Goal: Information Seeking & Learning: Learn about a topic

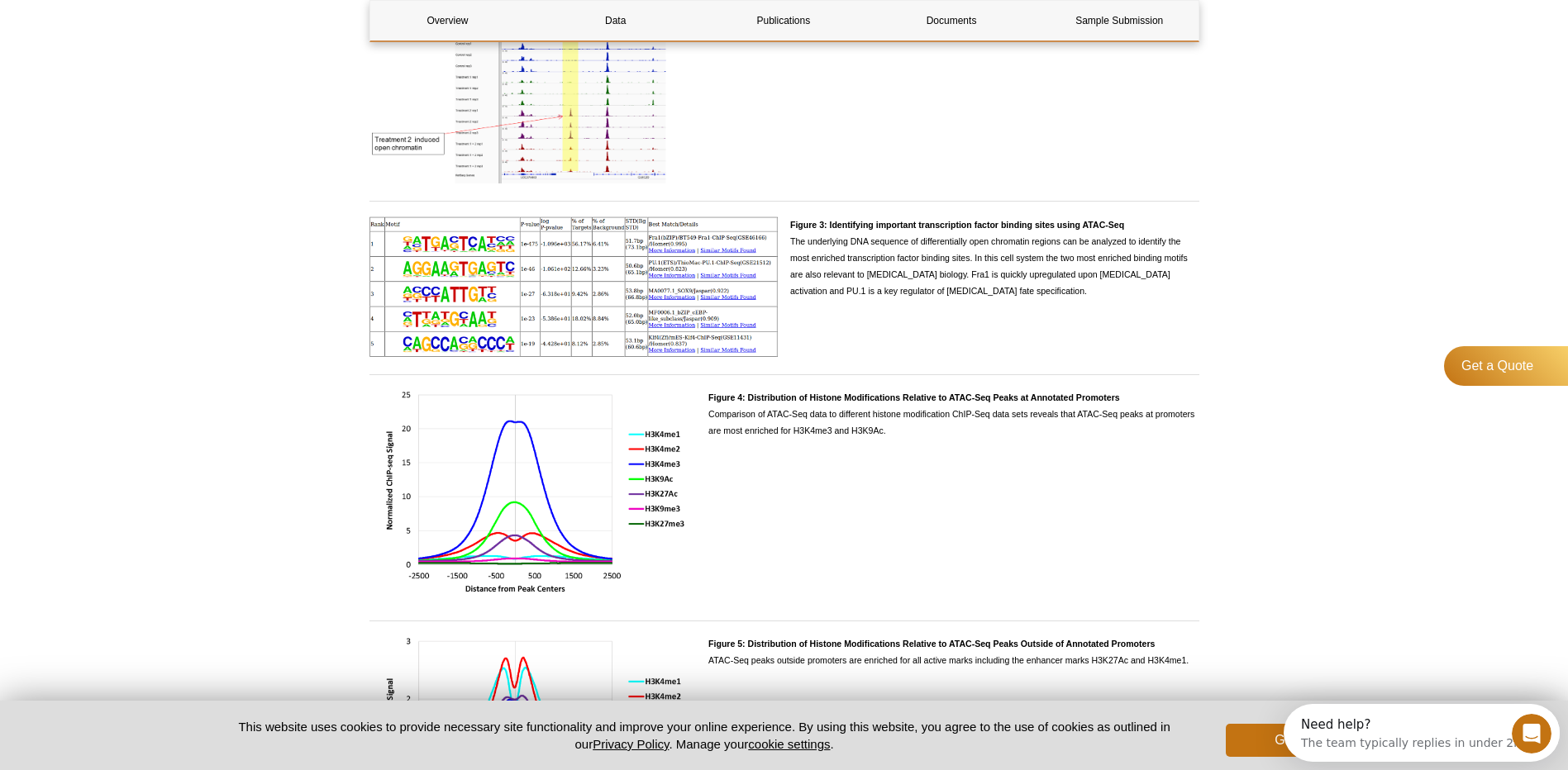
scroll to position [1728, 0]
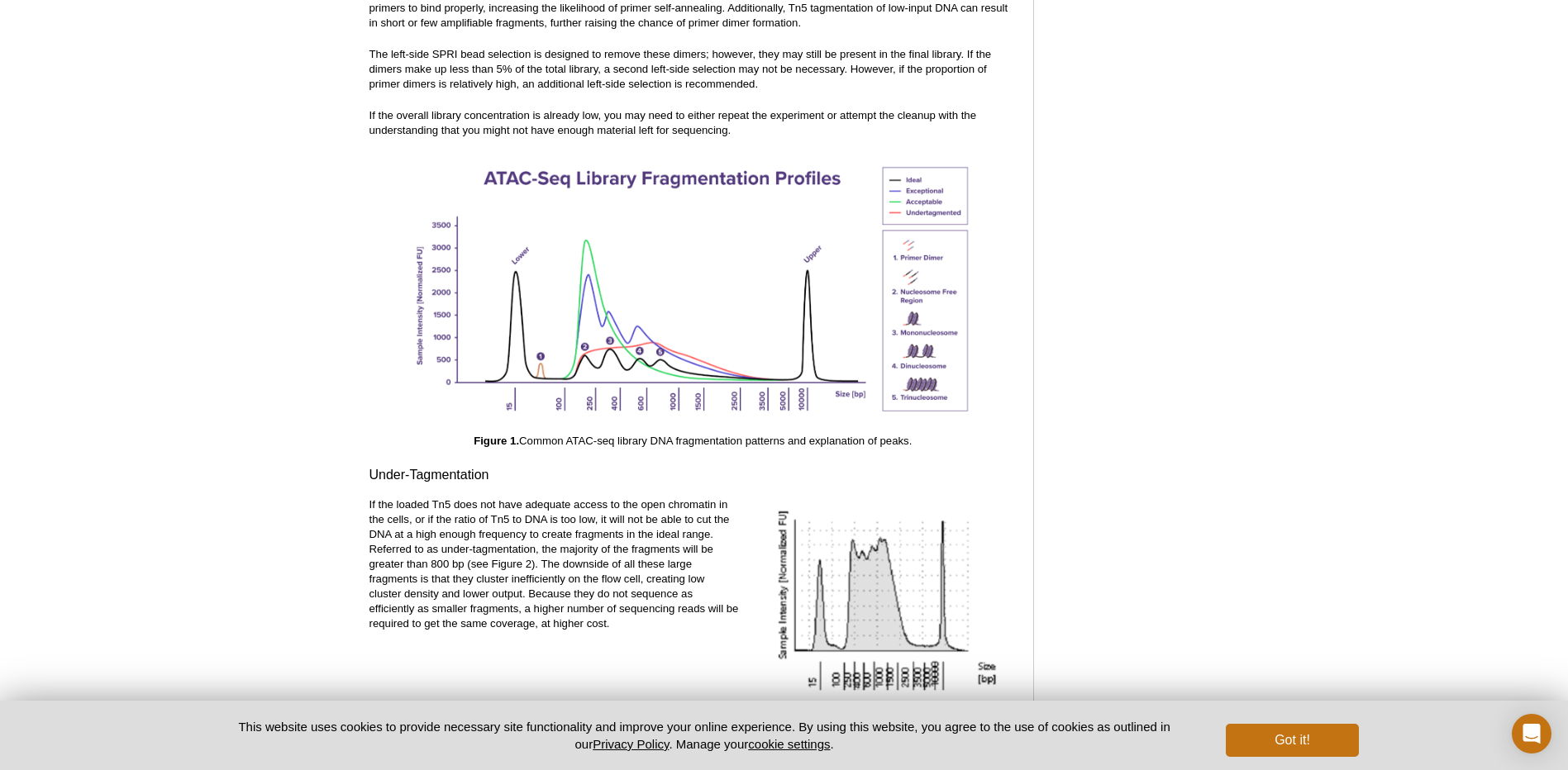
scroll to position [2313, 0]
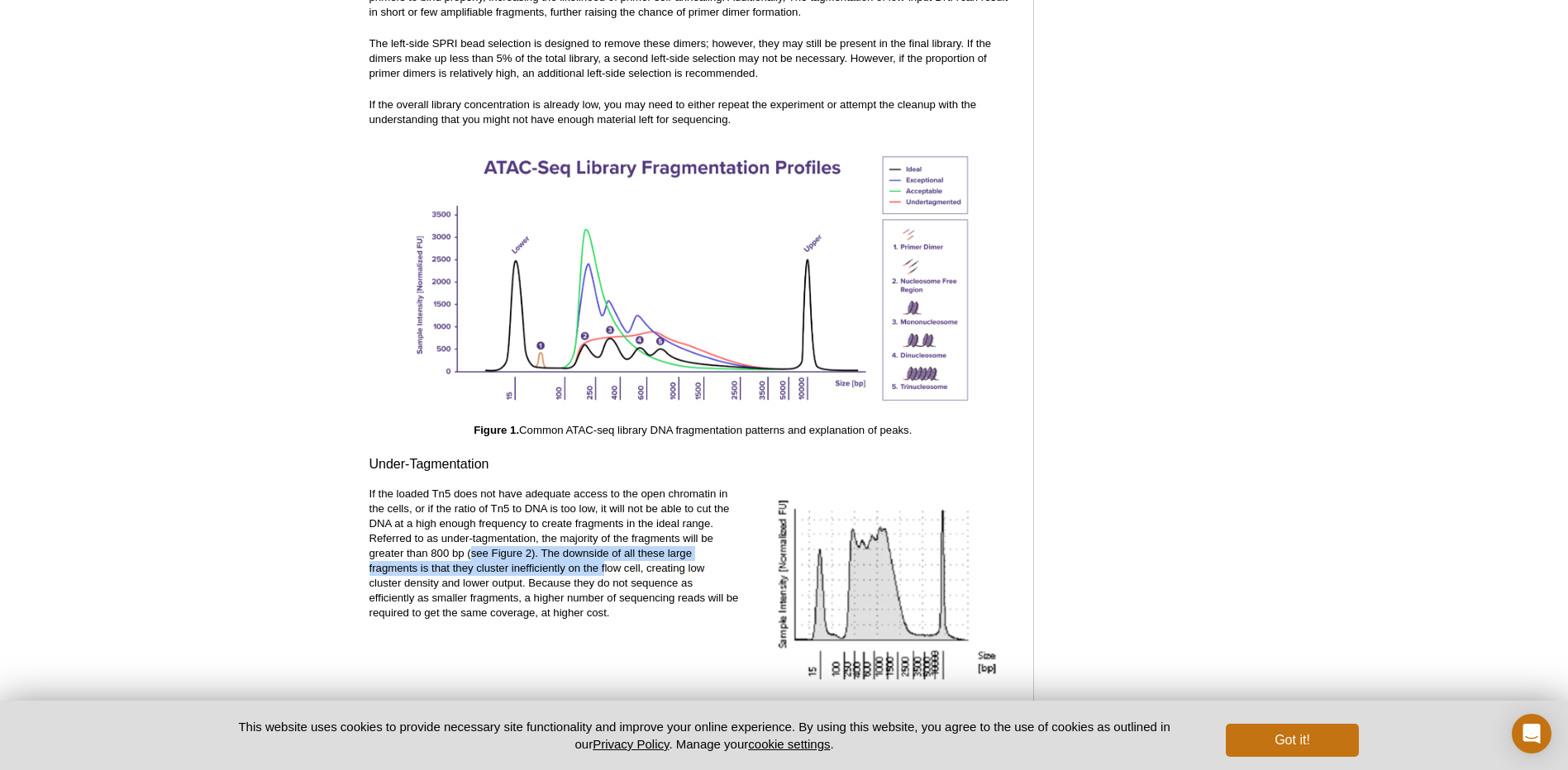
drag, startPoint x: 470, startPoint y: 535, endPoint x: 605, endPoint y: 546, distance: 135.4
click at [605, 546] on p "If the loaded Tn5 does not have adequate access to the open chromatin in the ce…" at bounding box center [555, 553] width 370 height 134
drag, startPoint x: 605, startPoint y: 546, endPoint x: 640, endPoint y: 605, distance: 68.6
click at [640, 605] on p "If the loaded Tn5 does not have adequate access to the open chromatin in the ce…" at bounding box center [555, 553] width 370 height 134
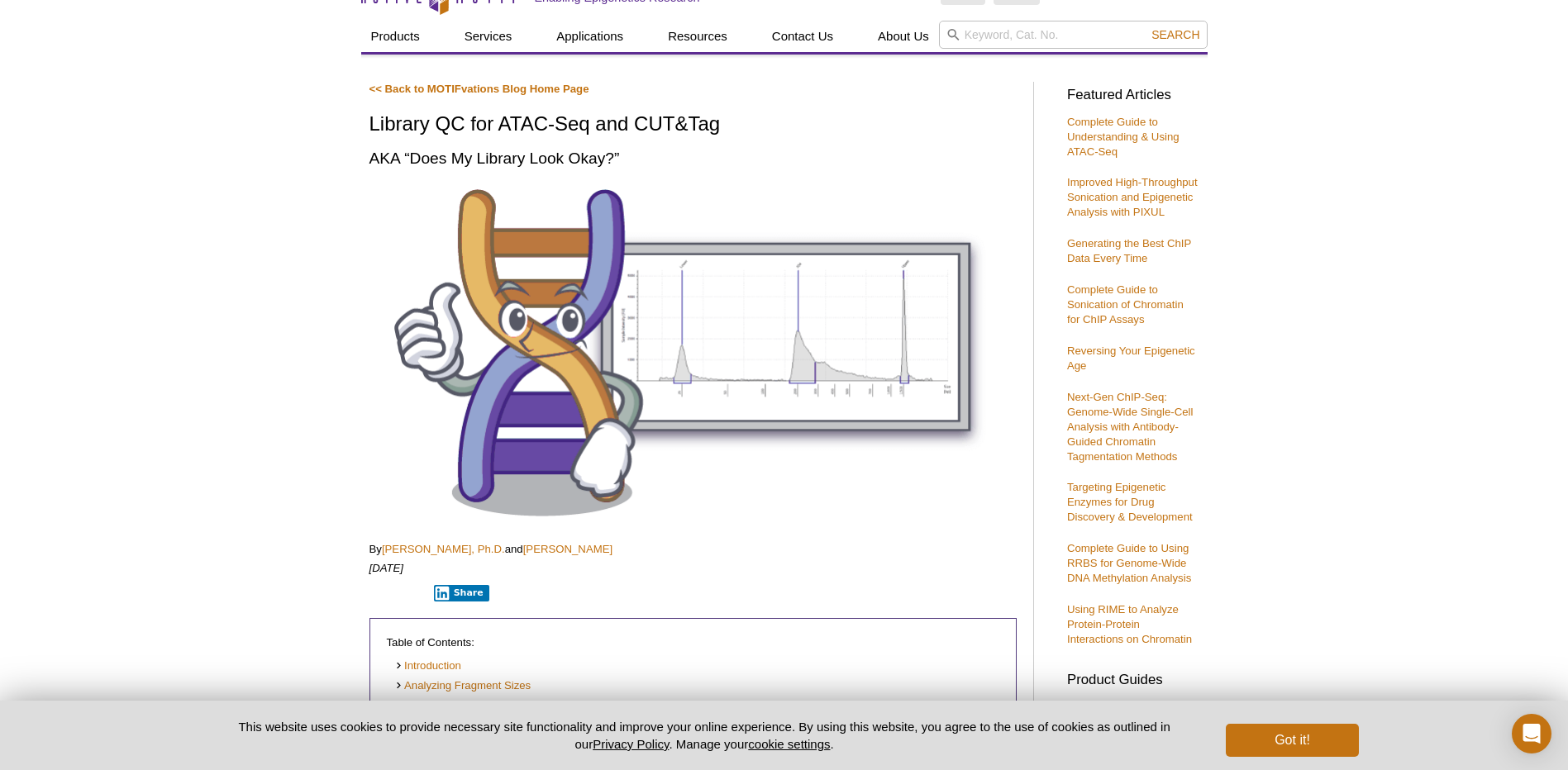
scroll to position [0, 0]
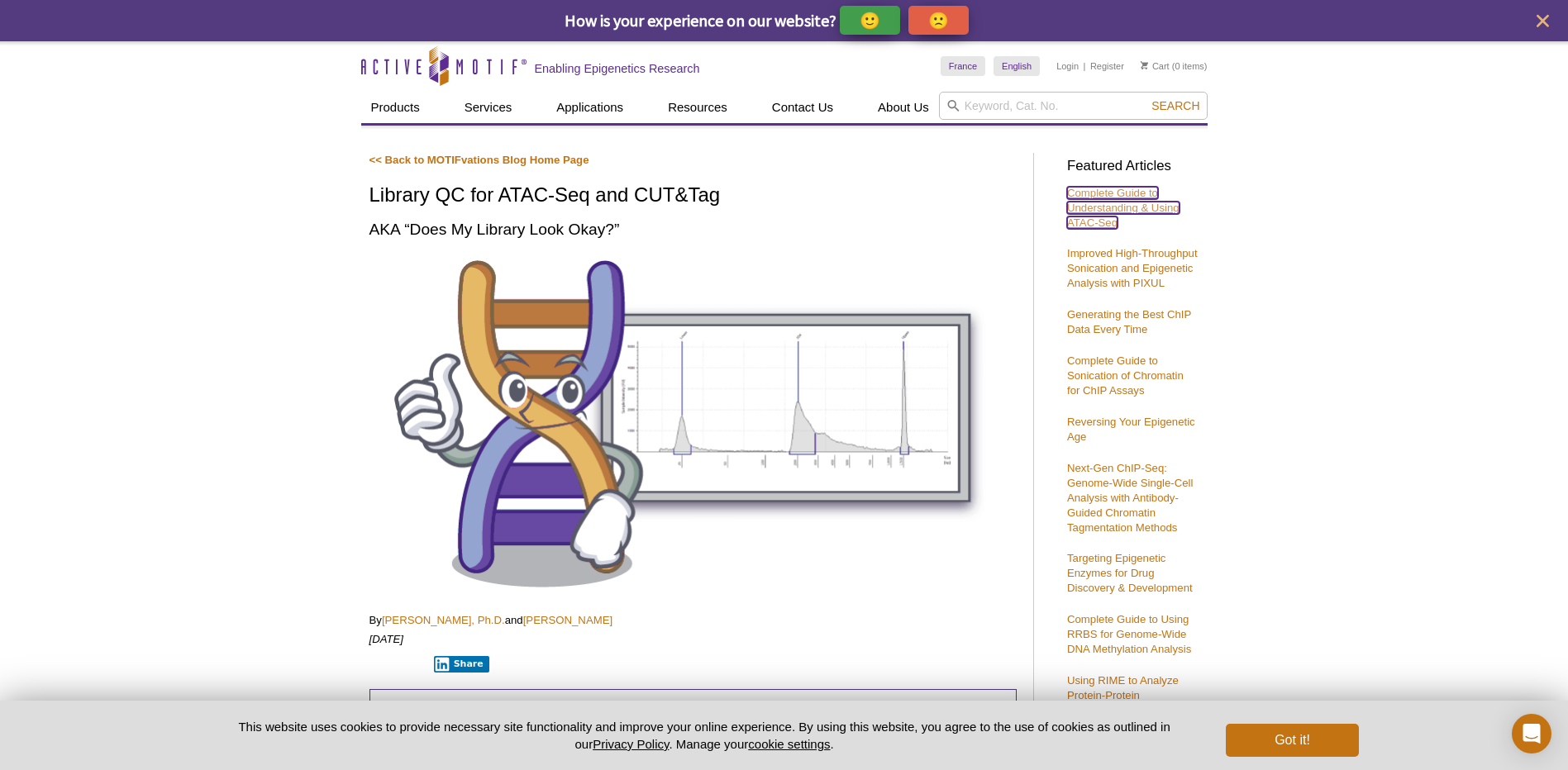
click at [1141, 201] on link "Complete Guide to Understanding & Using ATAC-Seq" at bounding box center [1124, 208] width 113 height 42
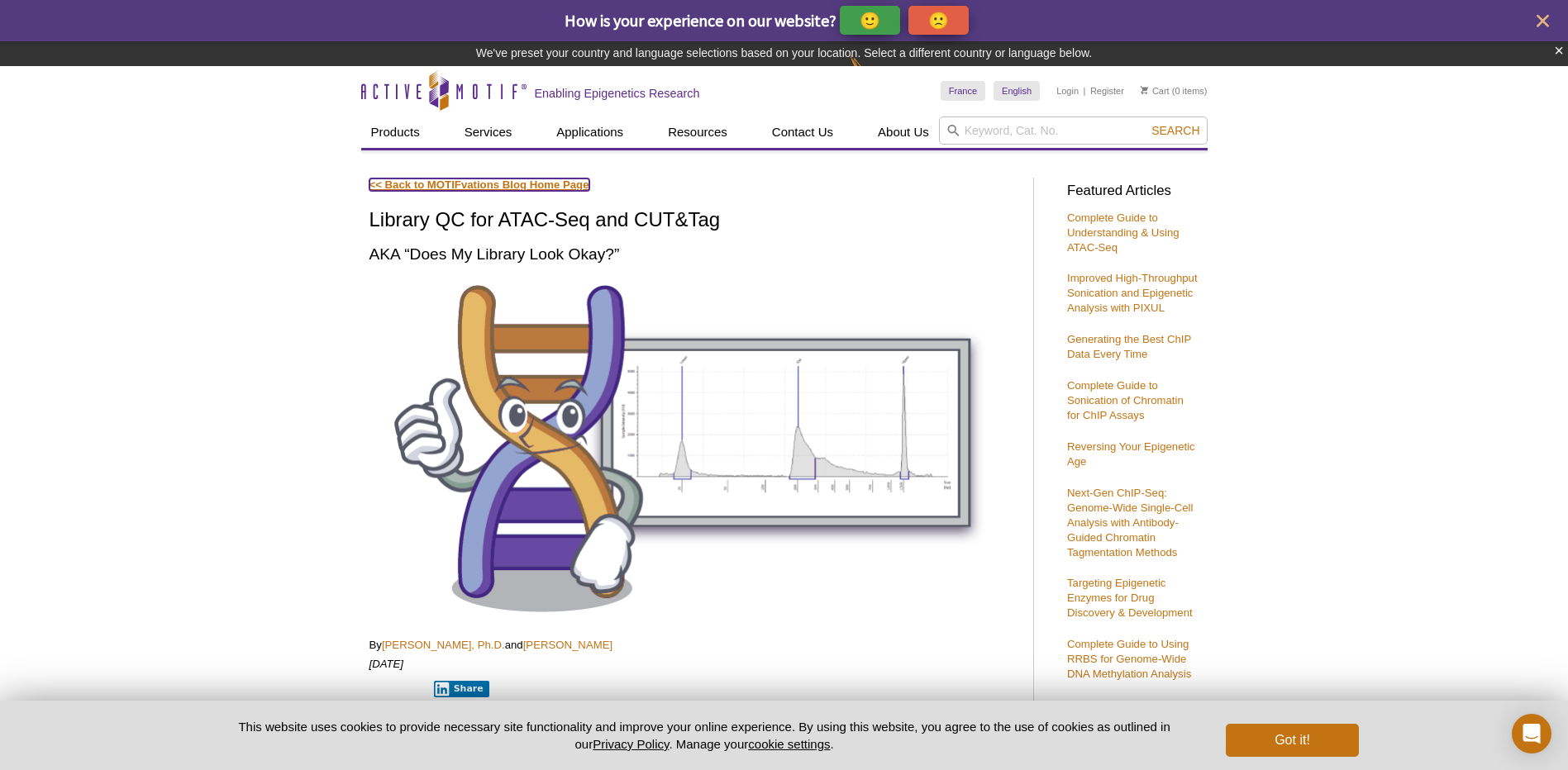
click at [537, 184] on link "<< Back to MOTIFvations Blog Home Page" at bounding box center [480, 184] width 220 height 13
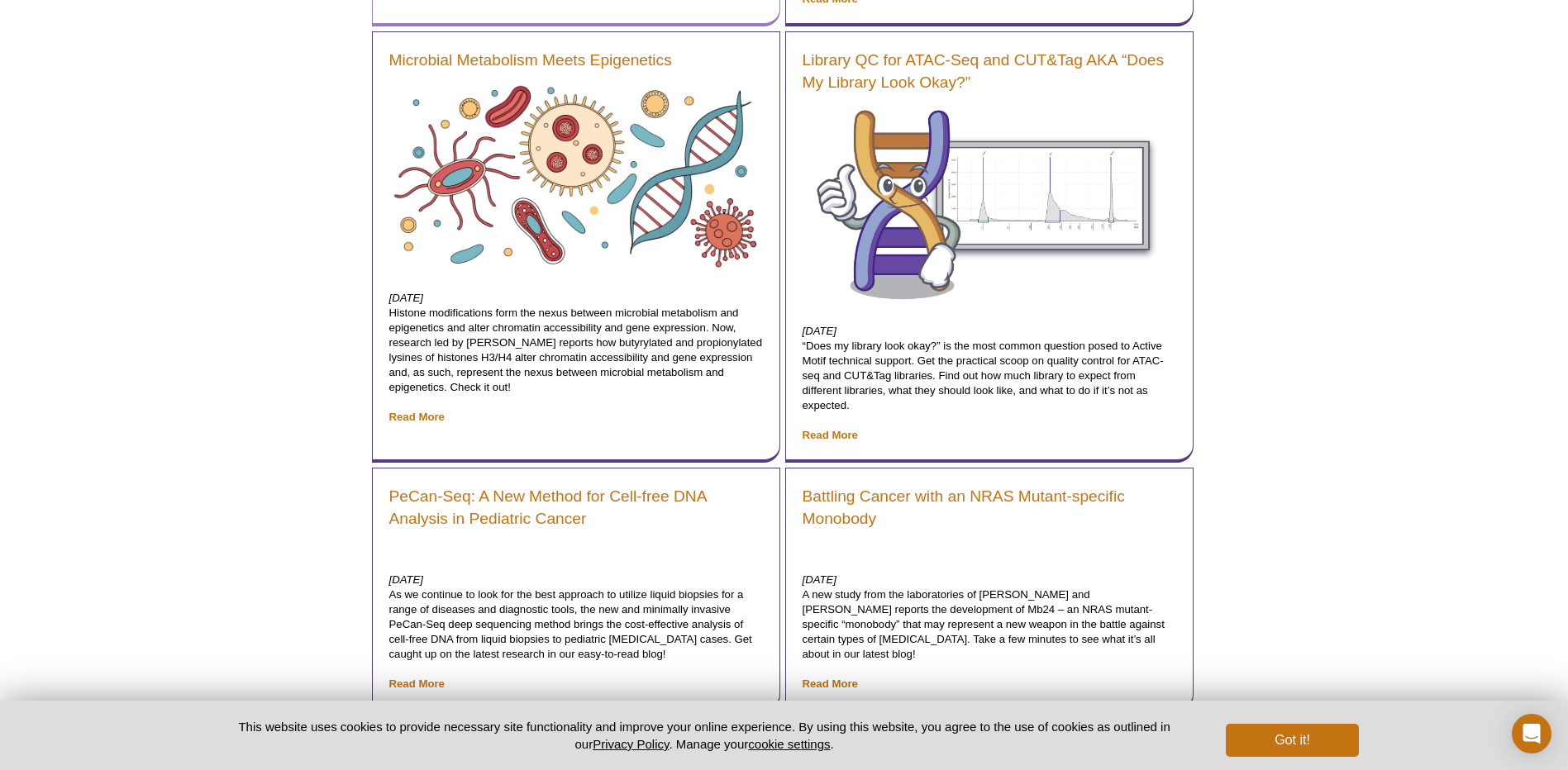
scroll to position [1876, 0]
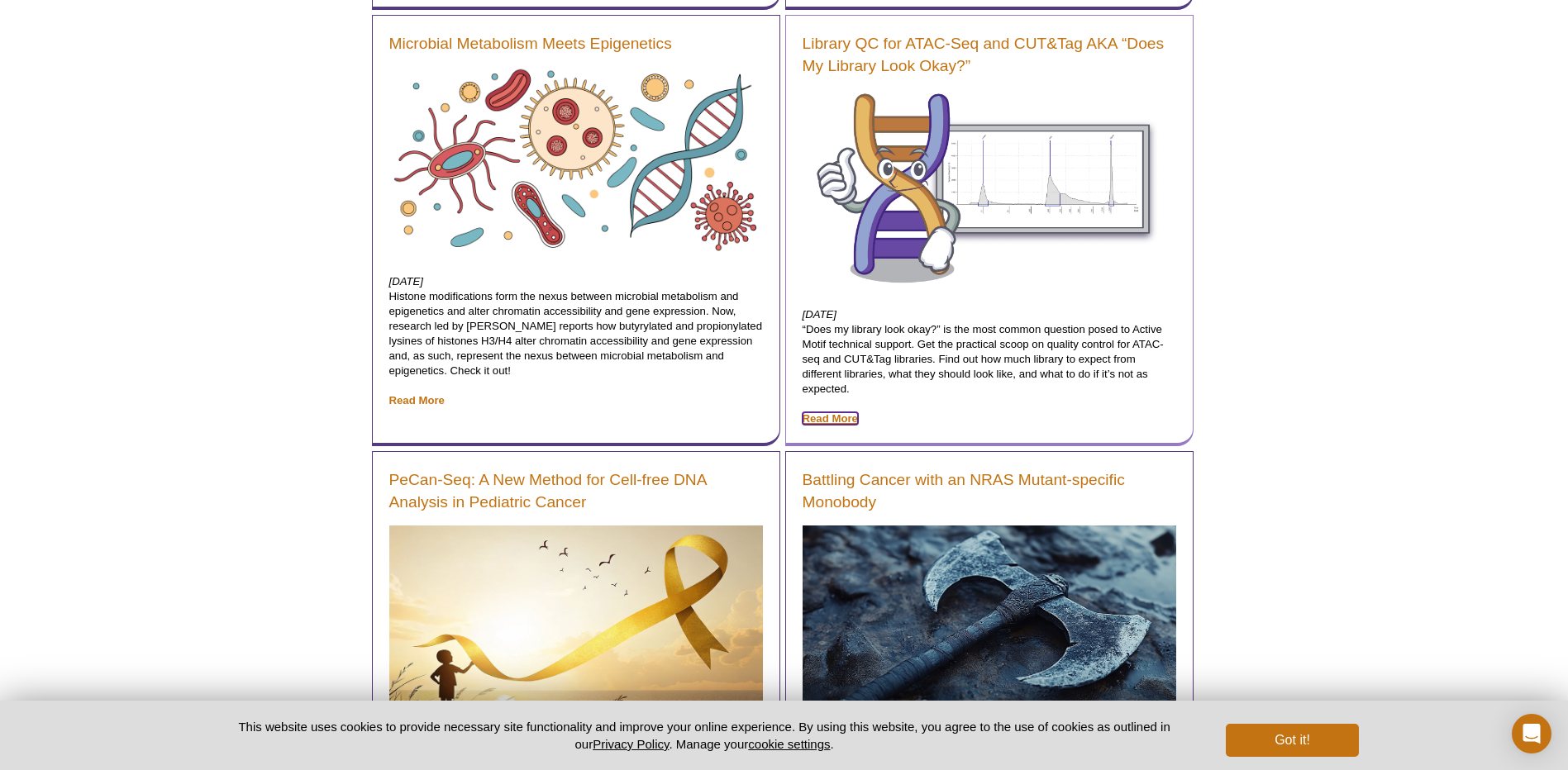
click at [833, 413] on link "Read More" at bounding box center [830, 418] width 55 height 13
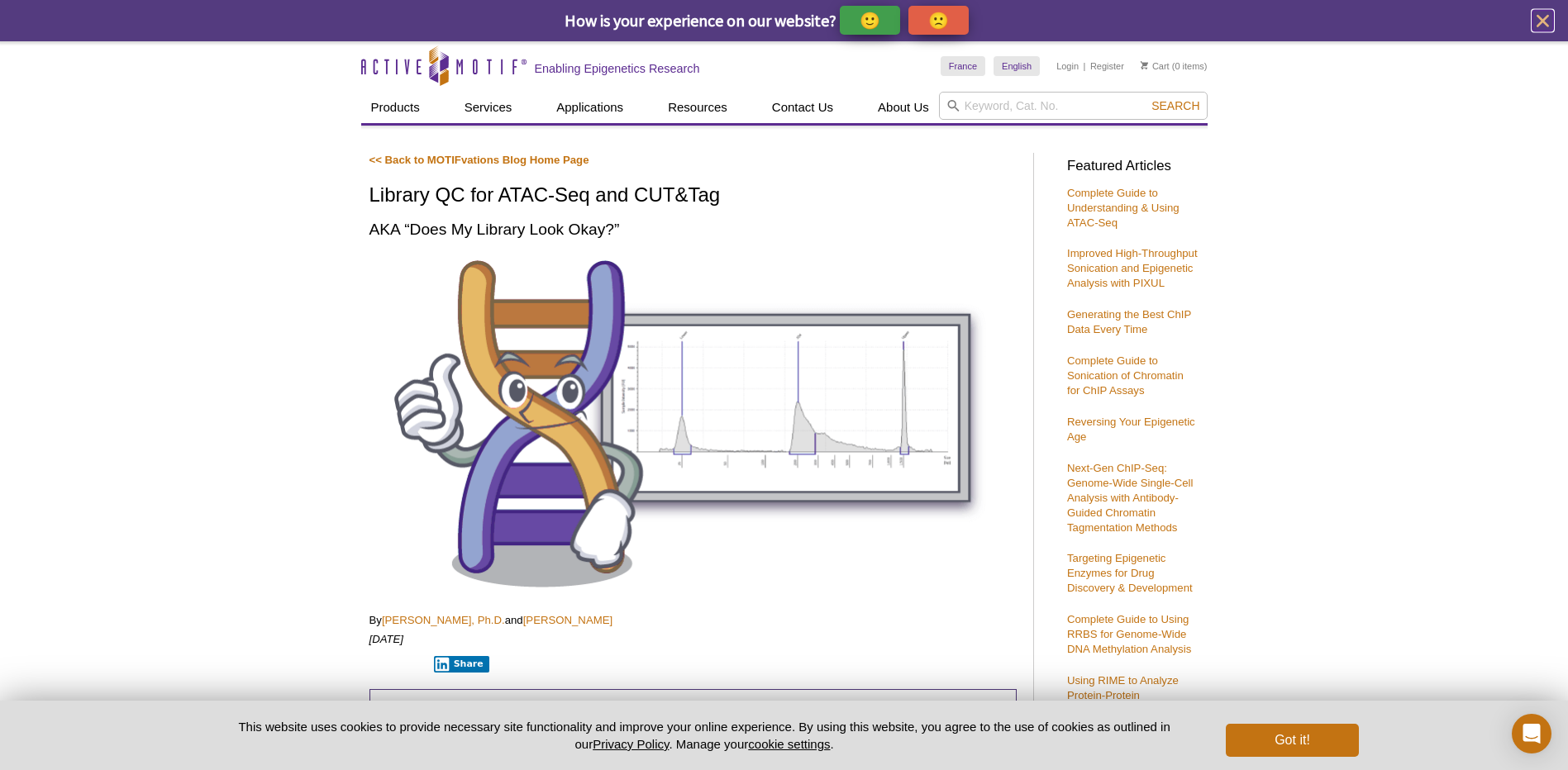
click at [1540, 17] on icon "close" at bounding box center [1543, 21] width 20 height 20
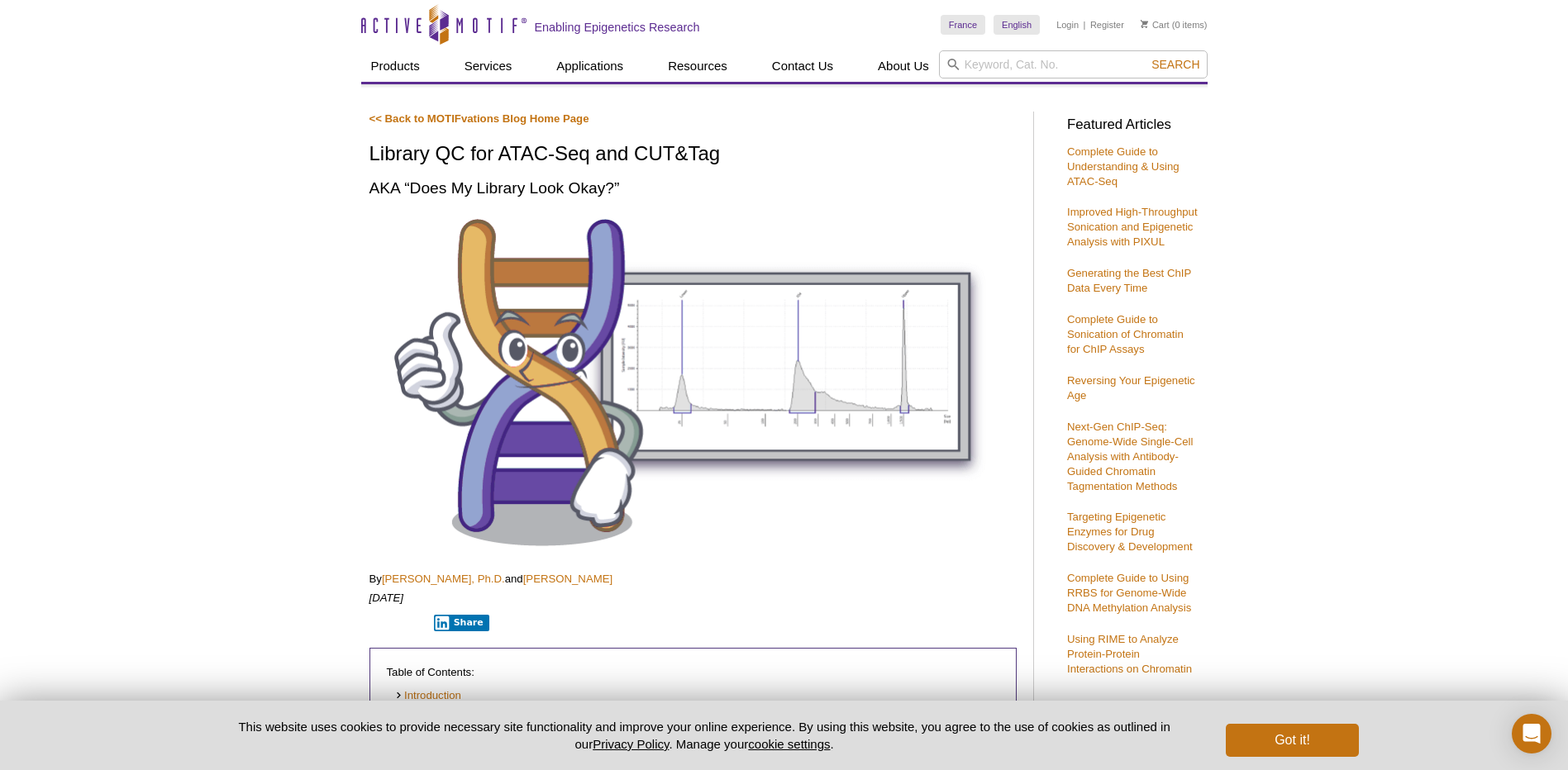
drag, startPoint x: 513, startPoint y: 190, endPoint x: 538, endPoint y: 159, distance: 39.8
click at [375, 148] on h1 "Library QC for ATAC-Seq and CUT&Tag" at bounding box center [693, 155] width 648 height 24
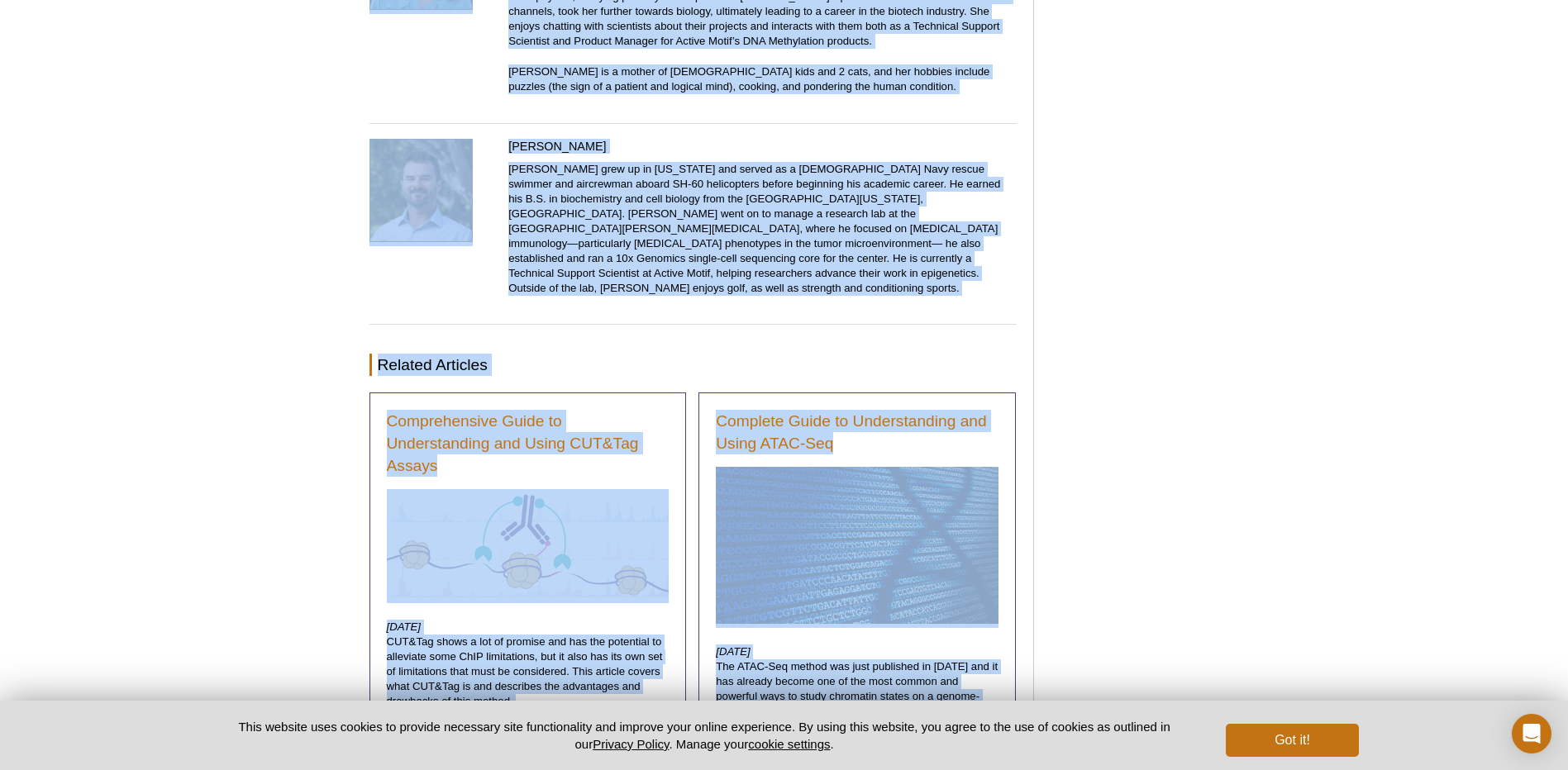
scroll to position [9615, 0]
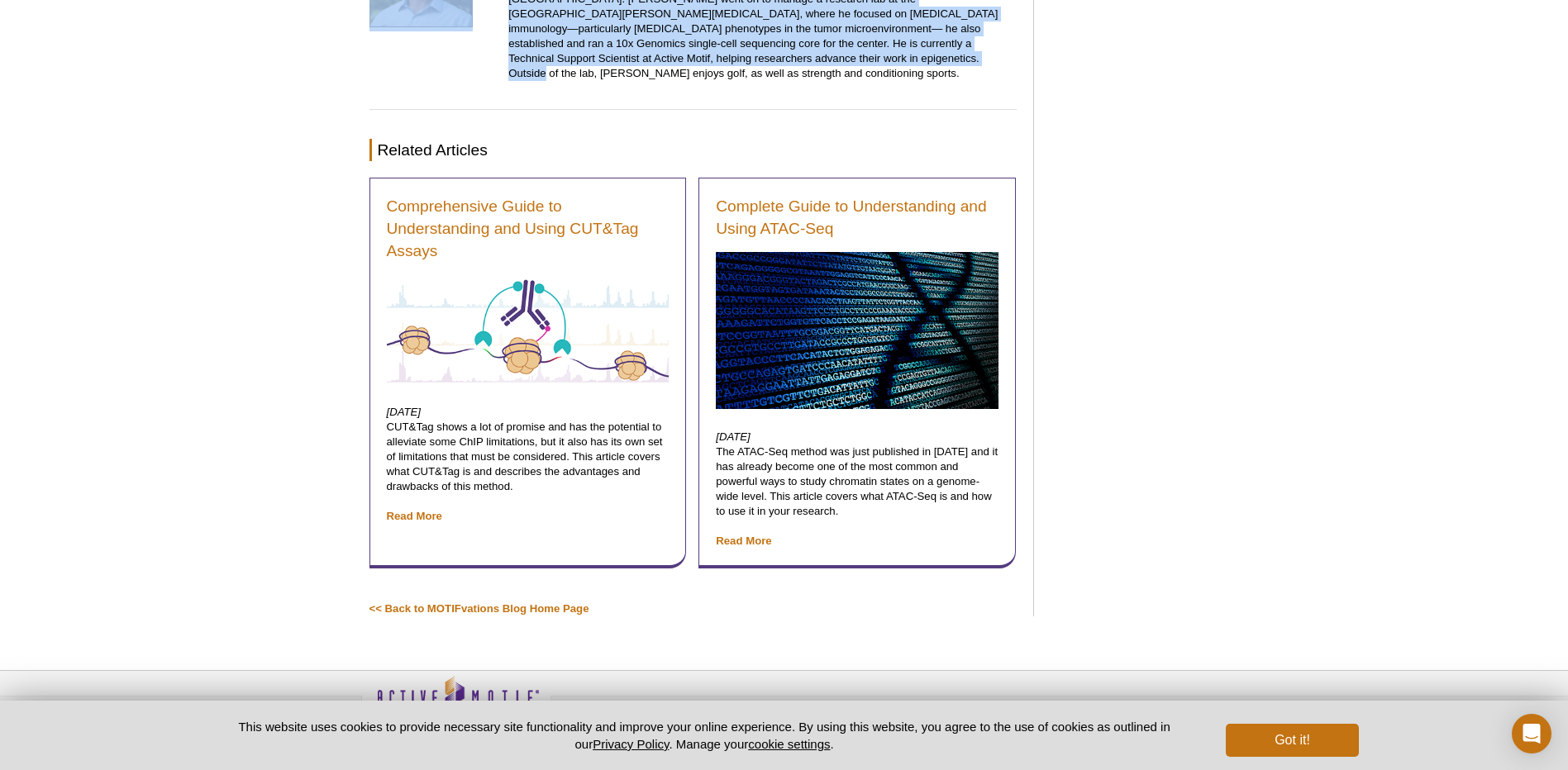
drag, startPoint x: 395, startPoint y: 166, endPoint x: 857, endPoint y: 58, distance: 474.5
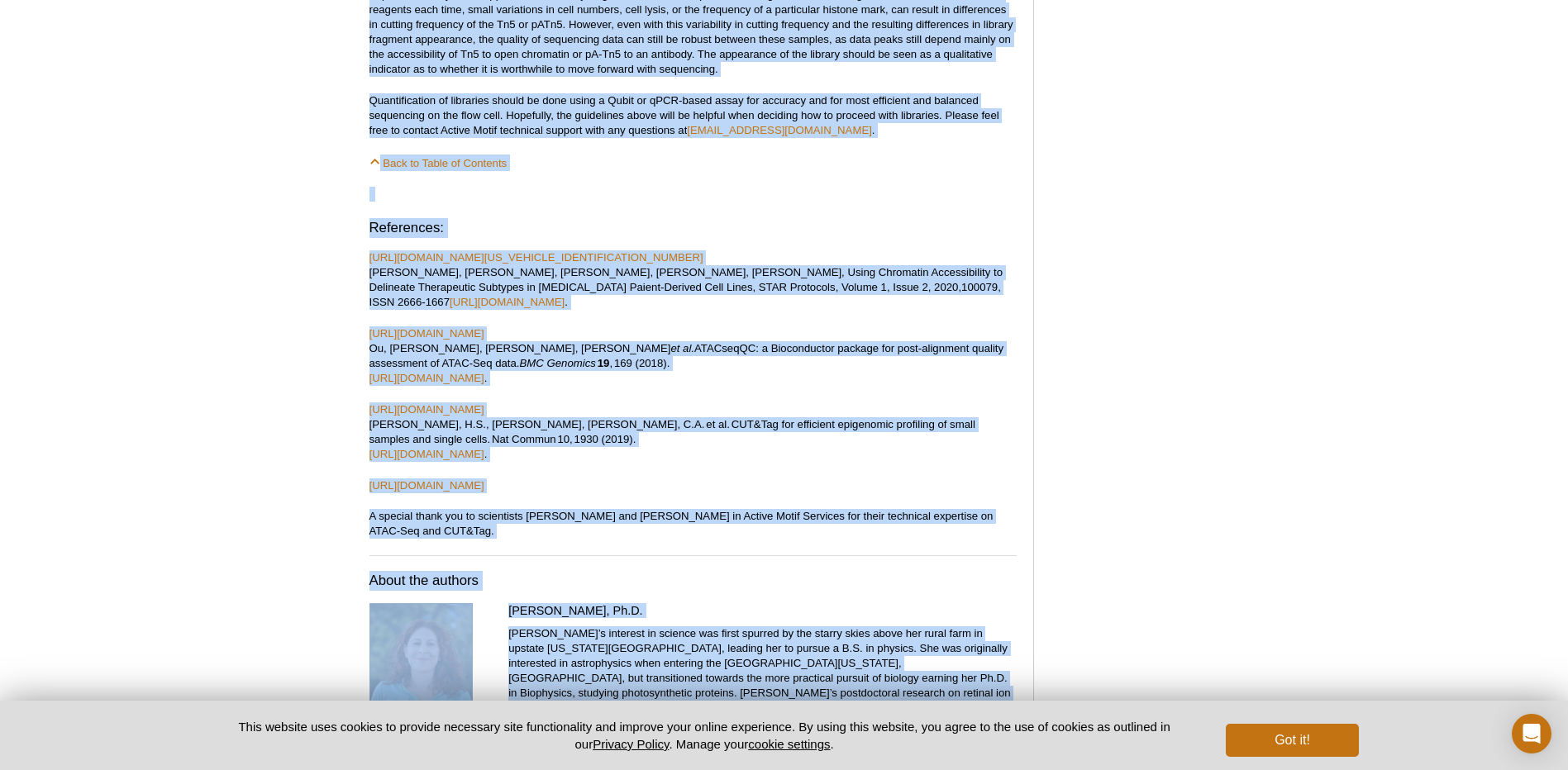
scroll to position [8623, 0]
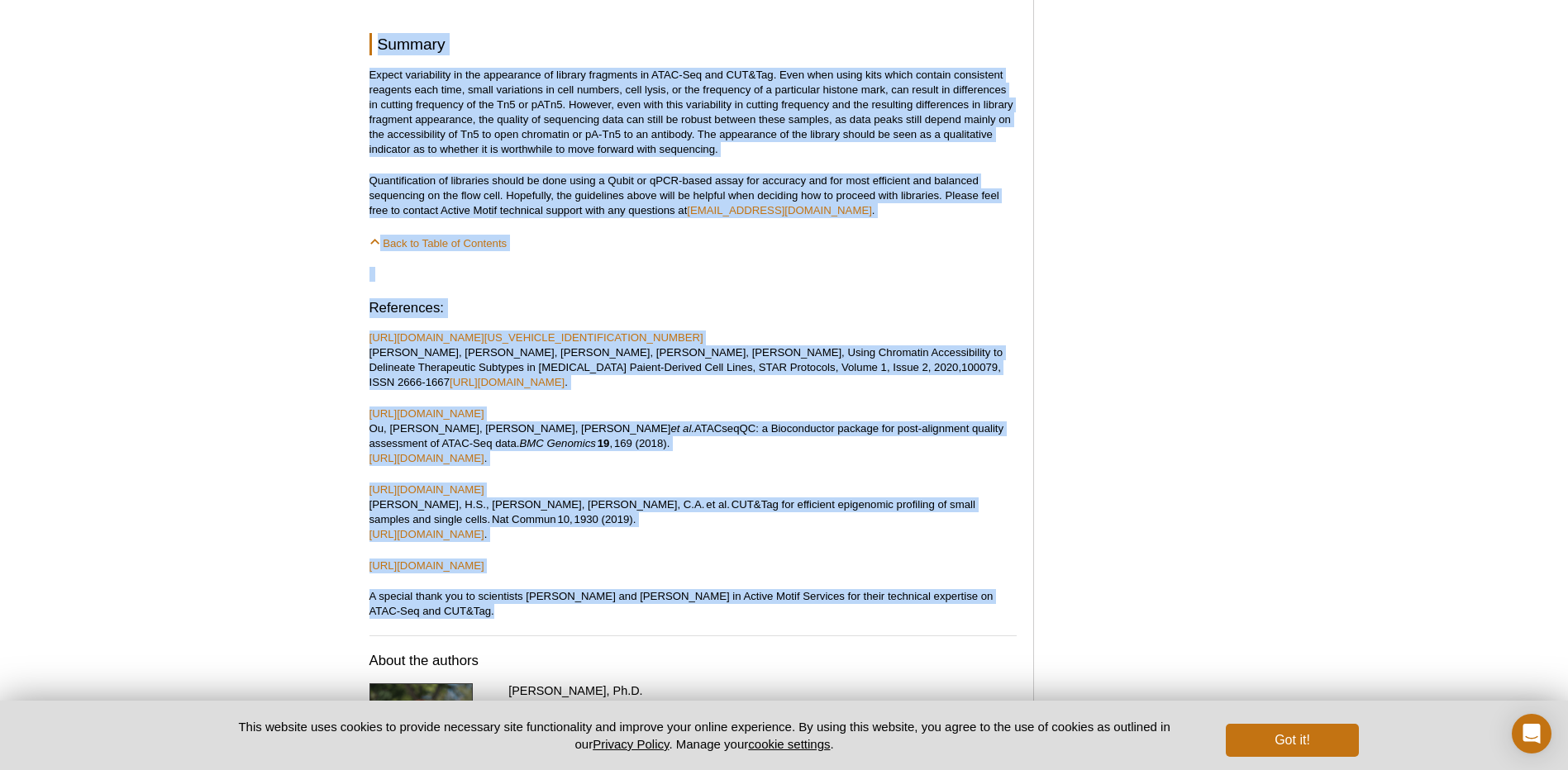
copy div "Loremip DO sit AMET-Con adi ELI&Sed DOE “Temp In Utlabor Etdo Magn?” Al Enimadm…"
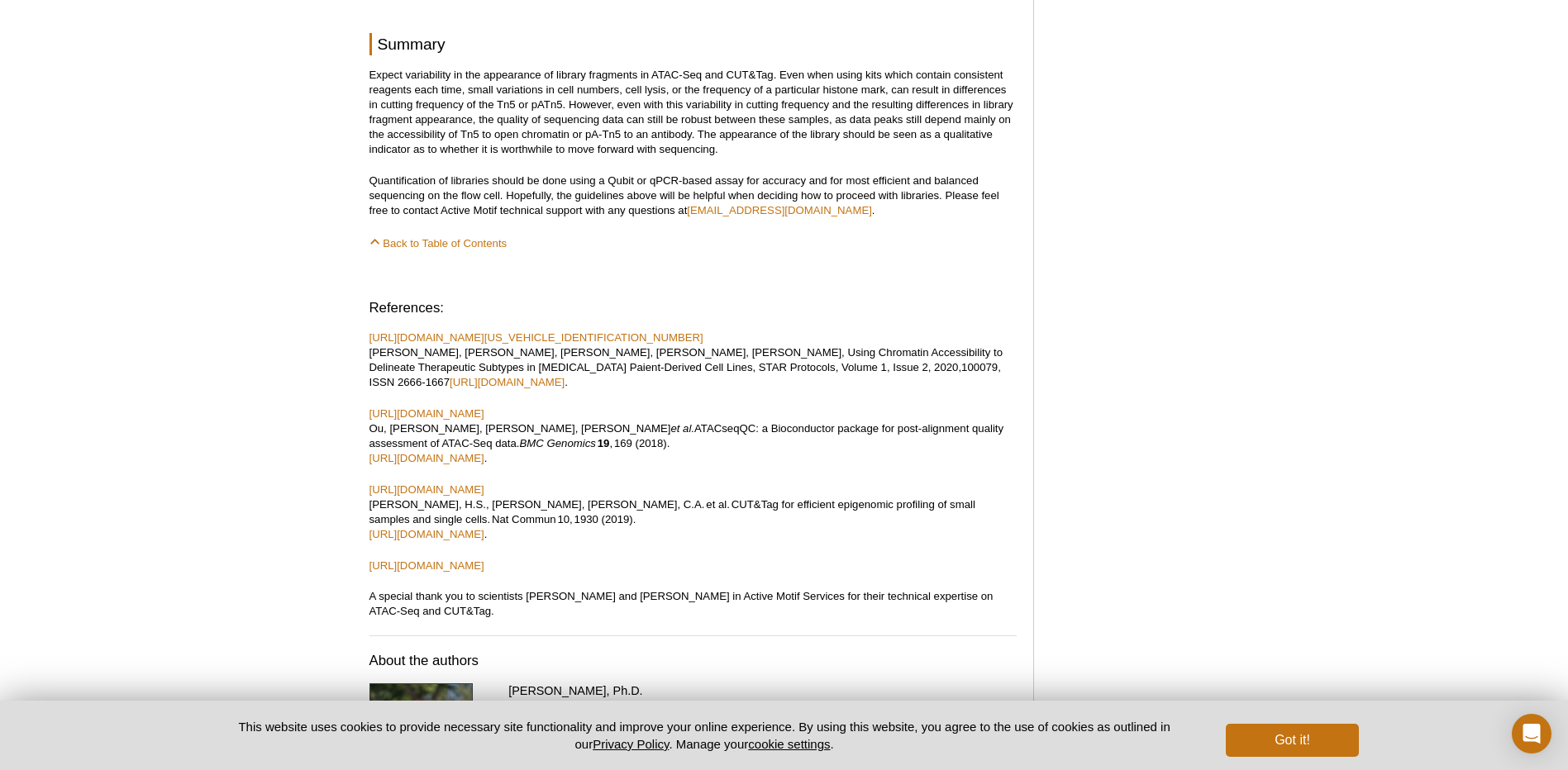
drag, startPoint x: 1394, startPoint y: 225, endPoint x: 1348, endPoint y: 209, distance: 48.7
